Goal: Contribute content

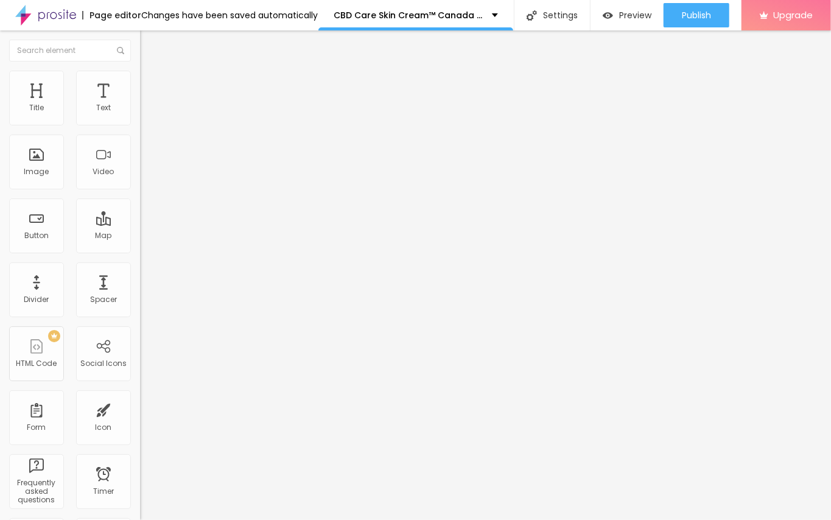
click at [140, 105] on span "Add image" at bounding box center [165, 99] width 50 height 10
click at [149, 41] on div "Edit Image" at bounding box center [181, 45] width 64 height 10
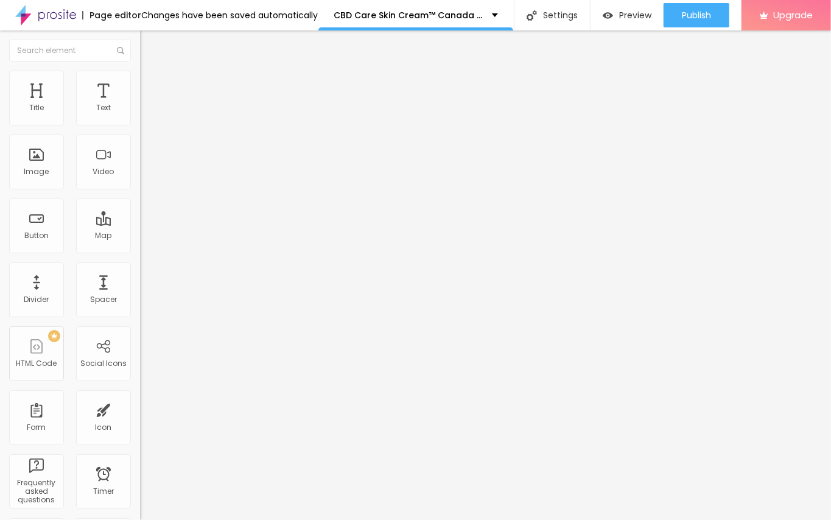
click at [149, 46] on div "Edit Title" at bounding box center [176, 45] width 55 height 10
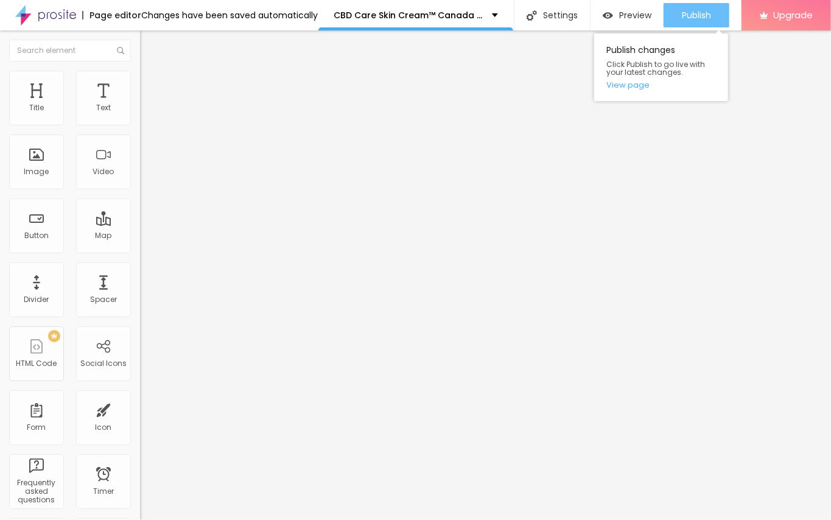
click at [686, 10] on span "Publish" at bounding box center [696, 15] width 29 height 10
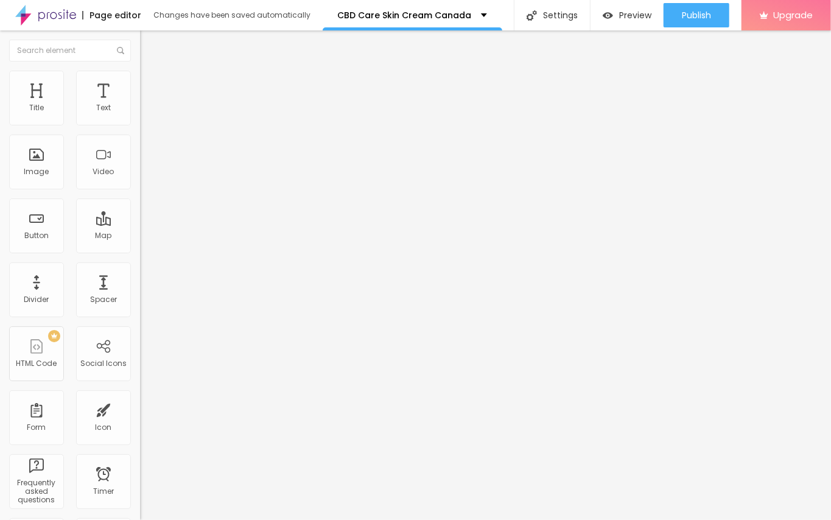
click at [149, 40] on div "Edit Text" at bounding box center [176, 45] width 55 height 10
click at [149, 46] on img "button" at bounding box center [154, 45] width 10 height 10
click at [149, 42] on img "button" at bounding box center [154, 45] width 10 height 10
click at [149, 43] on div "Edit Text" at bounding box center [176, 45] width 55 height 10
click at [140, 105] on span "Add image" at bounding box center [165, 99] width 50 height 10
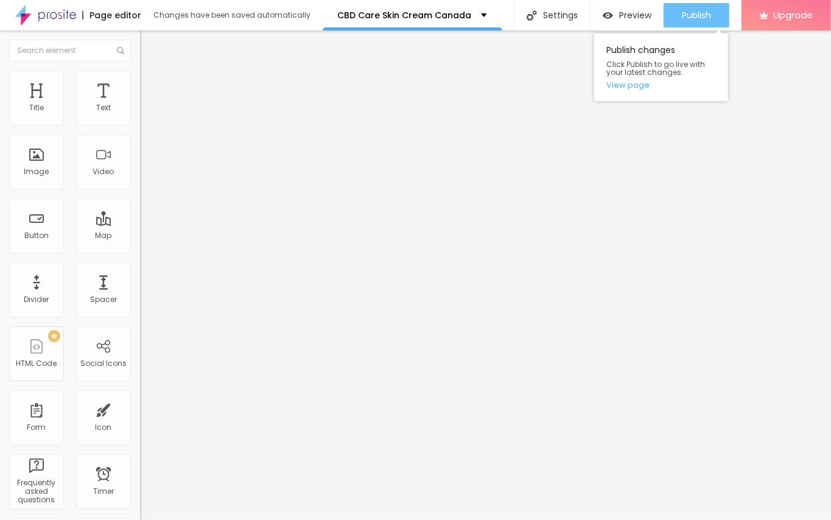
click at [689, 18] on span "Publish" at bounding box center [696, 15] width 29 height 10
